Goal: Find specific page/section: Find specific page/section

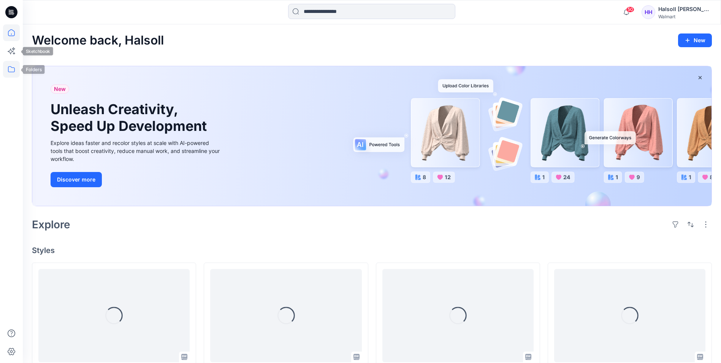
click at [11, 68] on icon at bounding box center [11, 69] width 17 height 17
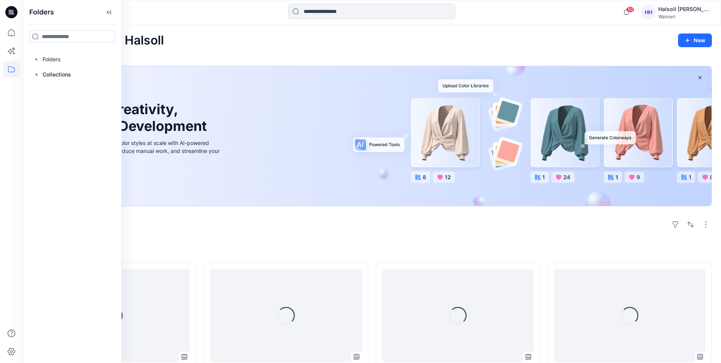
click at [59, 56] on div at bounding box center [72, 59] width 87 height 15
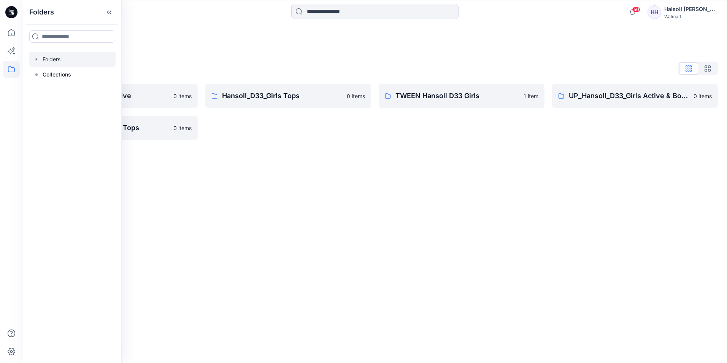
click at [241, 201] on div "Folders Folders List Hansoll_D33_Girls Active 0 items UP_Hansoll_D33_Girls Tops…" at bounding box center [375, 193] width 704 height 338
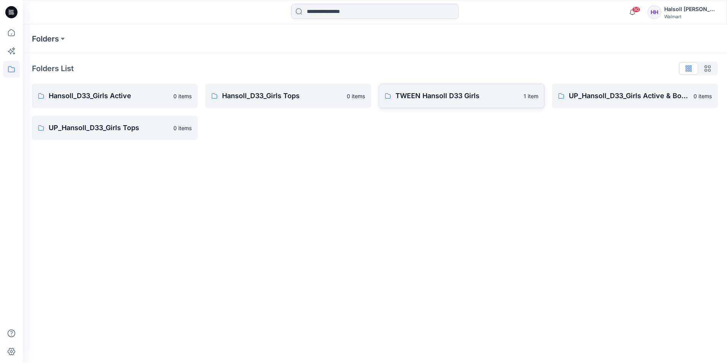
click at [416, 104] on link "TWEEN Hansoll D33 Girls 1 item" at bounding box center [462, 96] width 166 height 24
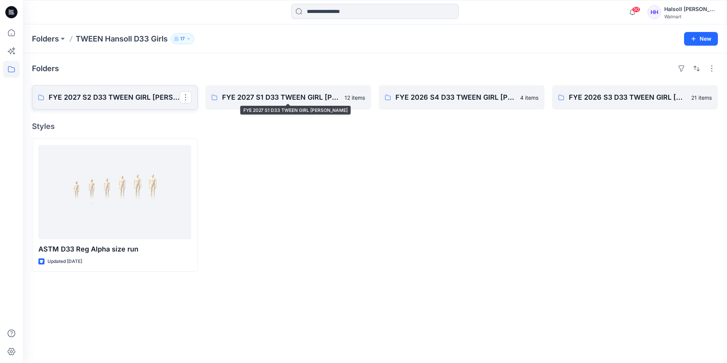
click at [85, 100] on p "FYE 2027 S2 D33 TWEEN GIRL [PERSON_NAME]" at bounding box center [114, 97] width 131 height 11
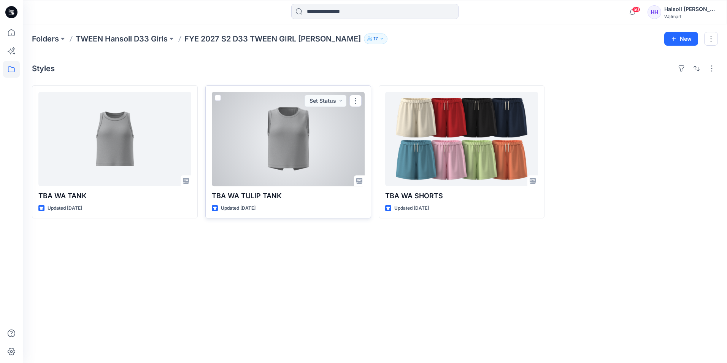
click at [305, 171] on div at bounding box center [288, 139] width 153 height 94
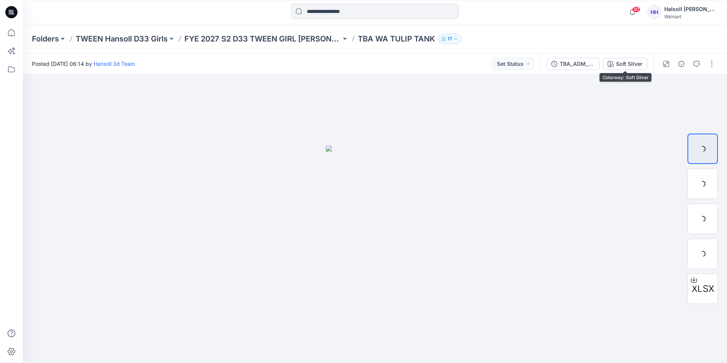
click at [601, 63] on div "TBA_ADM_SC WA TULIP TANK_ASTM Soft Silver" at bounding box center [597, 63] width 114 height 21
click at [612, 63] on icon "button" at bounding box center [610, 64] width 6 height 6
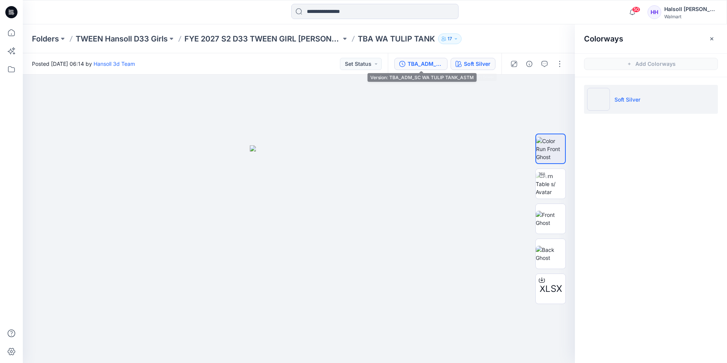
click at [422, 61] on div "TBA_ADM_SC WA TULIP TANK_ASTM" at bounding box center [424, 64] width 35 height 8
